Goal: Information Seeking & Learning: Learn about a topic

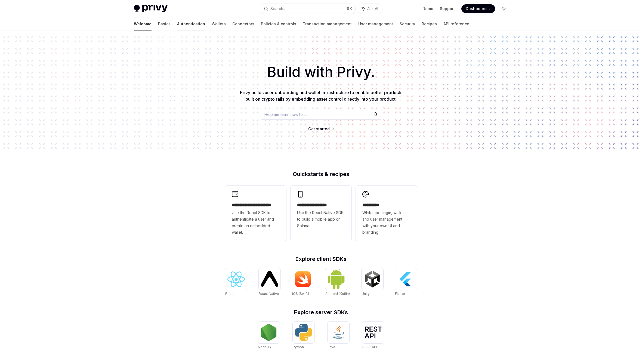
click at [177, 25] on link "Authentication" at bounding box center [191, 23] width 28 height 13
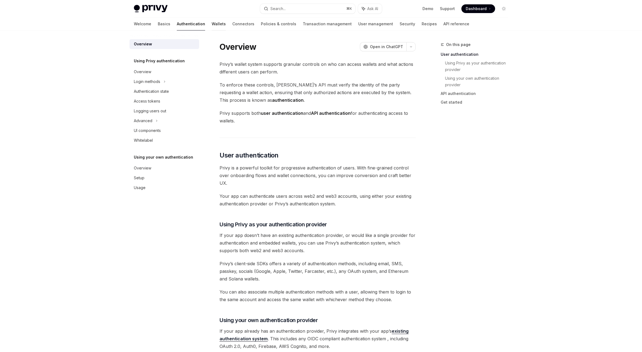
click at [212, 21] on link "Wallets" at bounding box center [219, 23] width 14 height 13
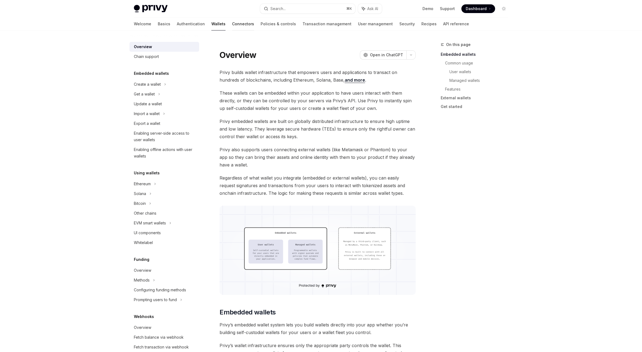
click at [232, 25] on link "Connectors" at bounding box center [243, 23] width 22 height 13
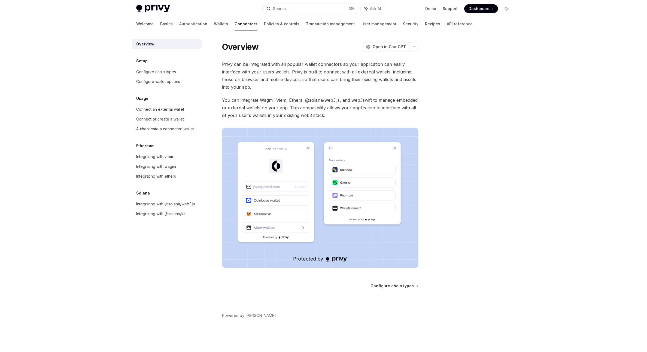
click at [269, 24] on div "Welcome Basics Authentication Wallets Connectors Policies & controls Transactio…" at bounding box center [304, 23] width 336 height 13
click at [264, 25] on link "Policies & controls" at bounding box center [281, 23] width 35 height 13
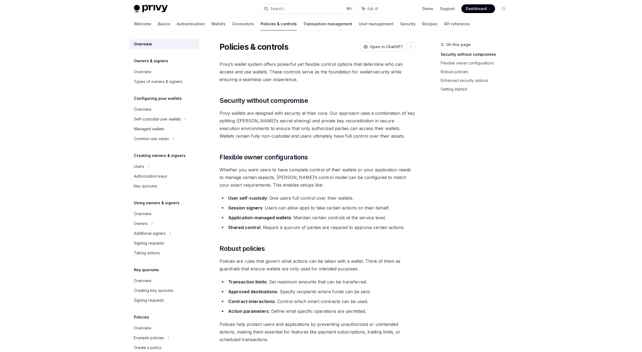
click at [304, 25] on link "Transaction management" at bounding box center [328, 23] width 49 height 13
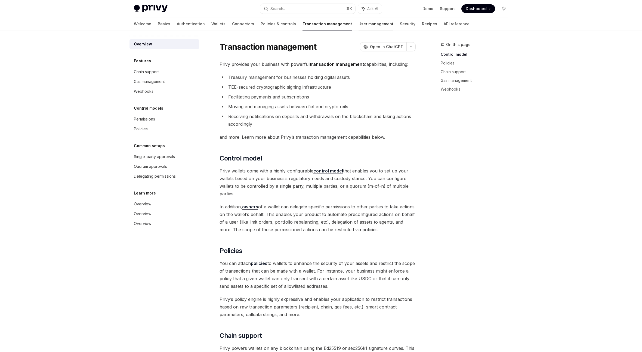
click at [359, 20] on link "User management" at bounding box center [376, 23] width 35 height 13
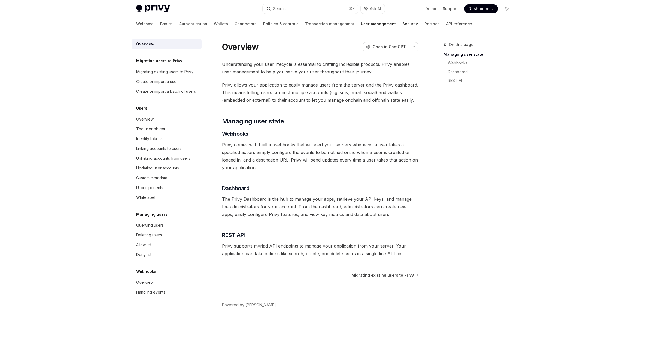
click at [402, 25] on link "Security" at bounding box center [410, 23] width 16 height 13
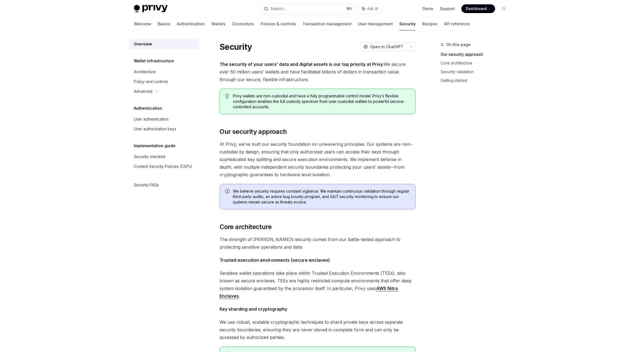
click at [404, 23] on div "Welcome Basics Authentication Wallets Connectors Policies & controls Transactio…" at bounding box center [302, 23] width 336 height 13
click at [422, 23] on link "Recipes" at bounding box center [429, 23] width 15 height 13
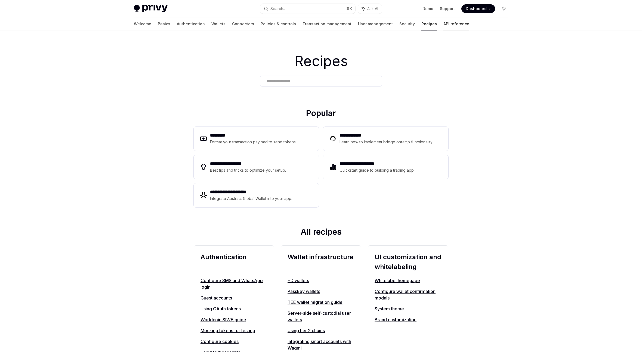
click at [444, 26] on link "API reference" at bounding box center [457, 23] width 26 height 13
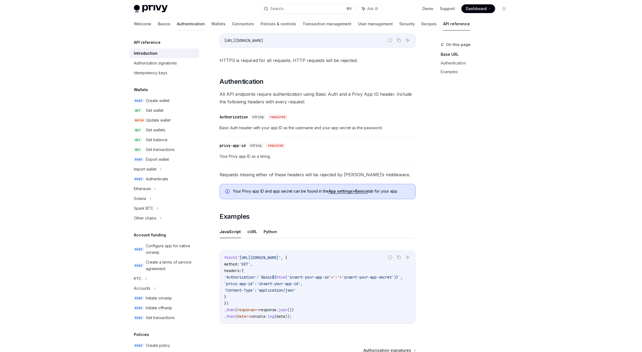
scroll to position [138, 0]
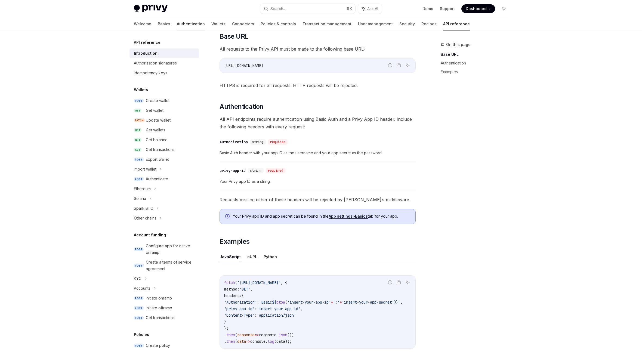
click at [177, 25] on link "Authentication" at bounding box center [191, 23] width 28 height 13
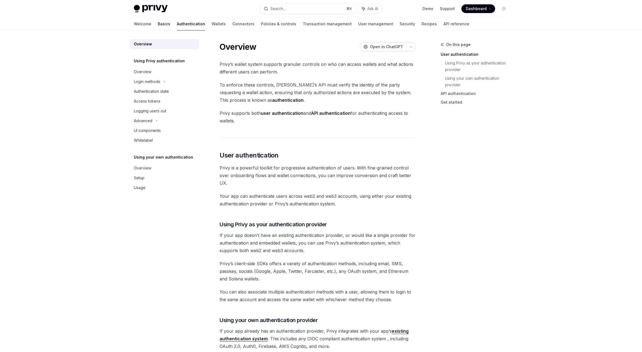
click at [158, 28] on link "Basics" at bounding box center [164, 23] width 13 height 13
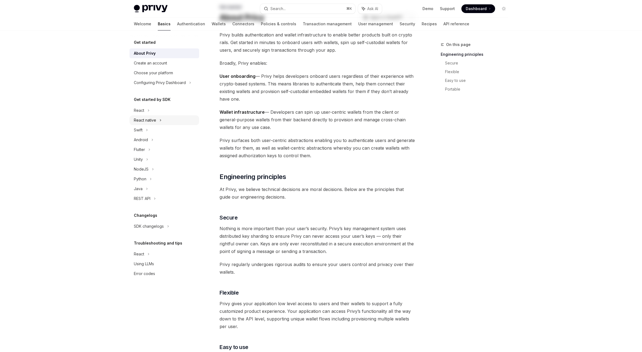
scroll to position [99, 0]
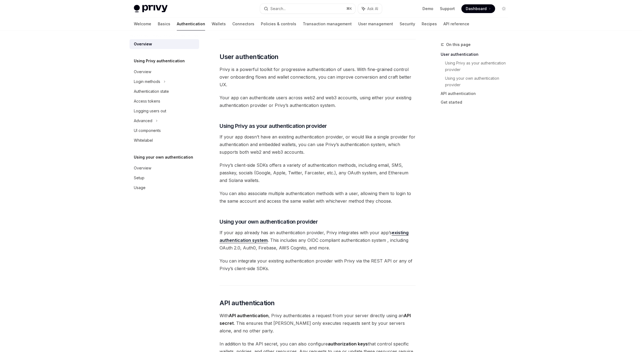
scroll to position [14, 0]
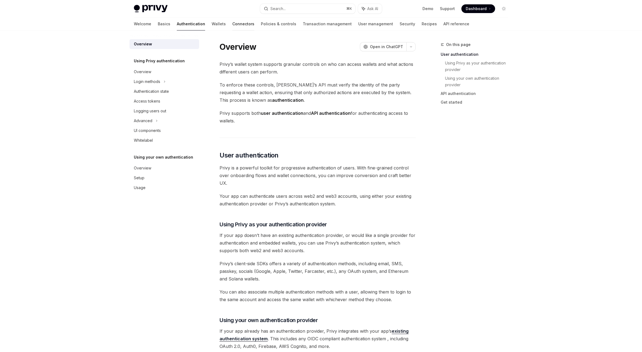
click at [232, 26] on link "Connectors" at bounding box center [243, 23] width 22 height 13
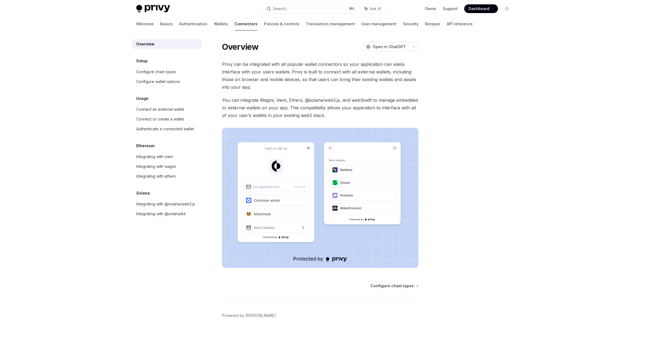
type textarea "*"
